Goal: Information Seeking & Learning: Learn about a topic

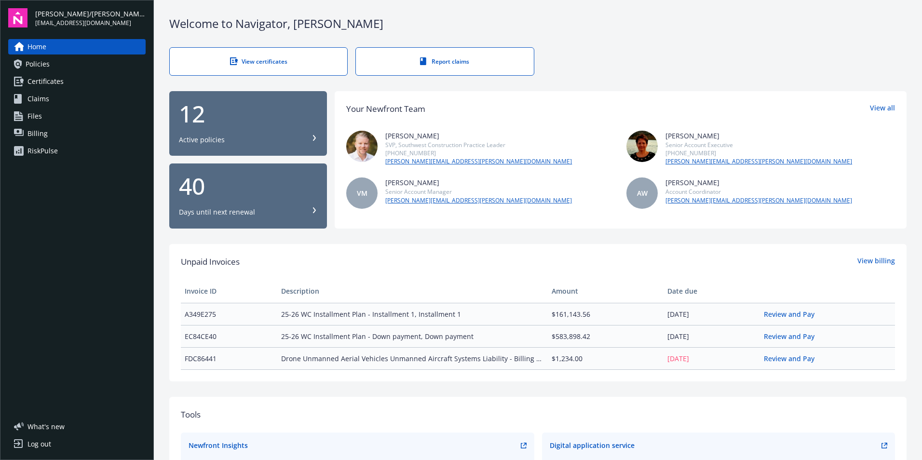
click at [39, 63] on span "Policies" at bounding box center [38, 63] width 24 height 15
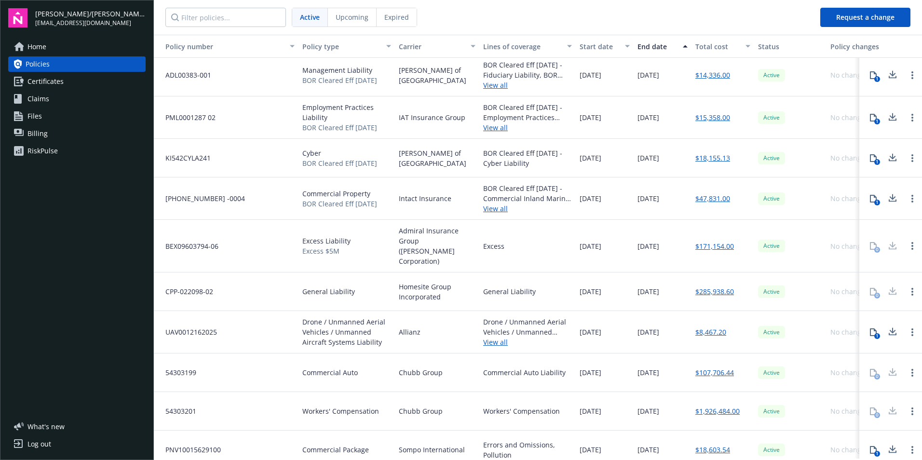
scroll to position [93, 0]
